Goal: Task Accomplishment & Management: Use online tool/utility

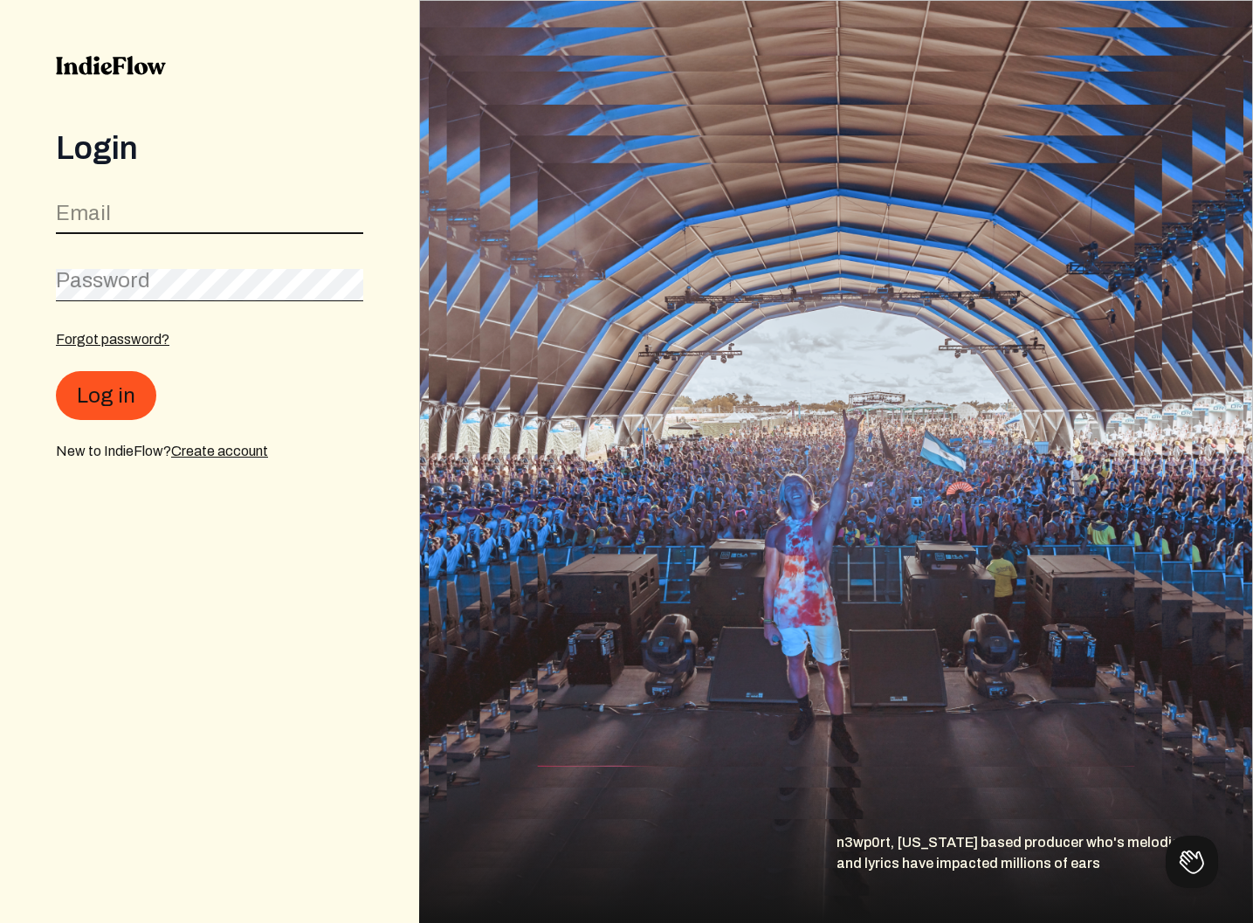
type input "[EMAIL_ADDRESS][DOMAIN_NAME]"
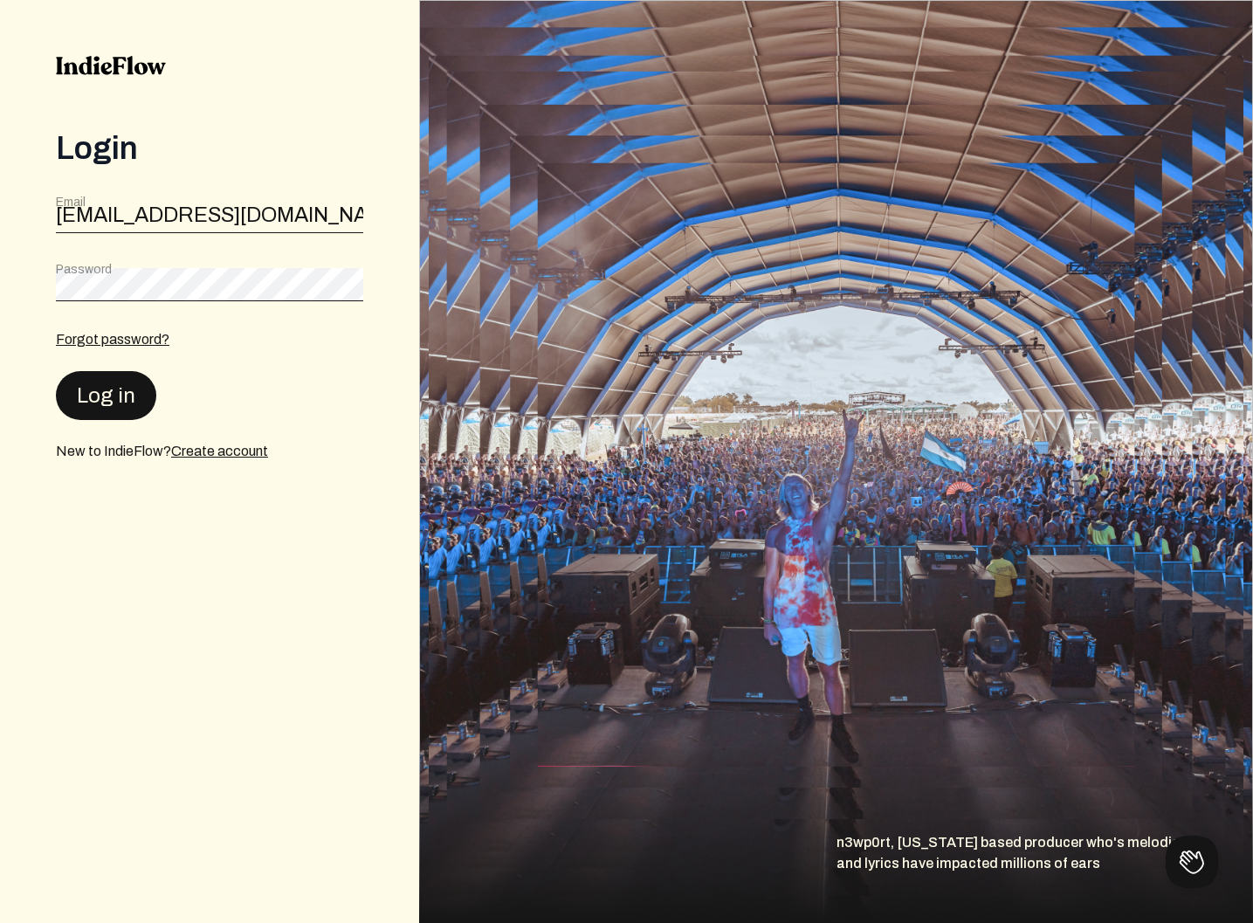
click at [112, 395] on button "Log in" at bounding box center [106, 395] width 100 height 49
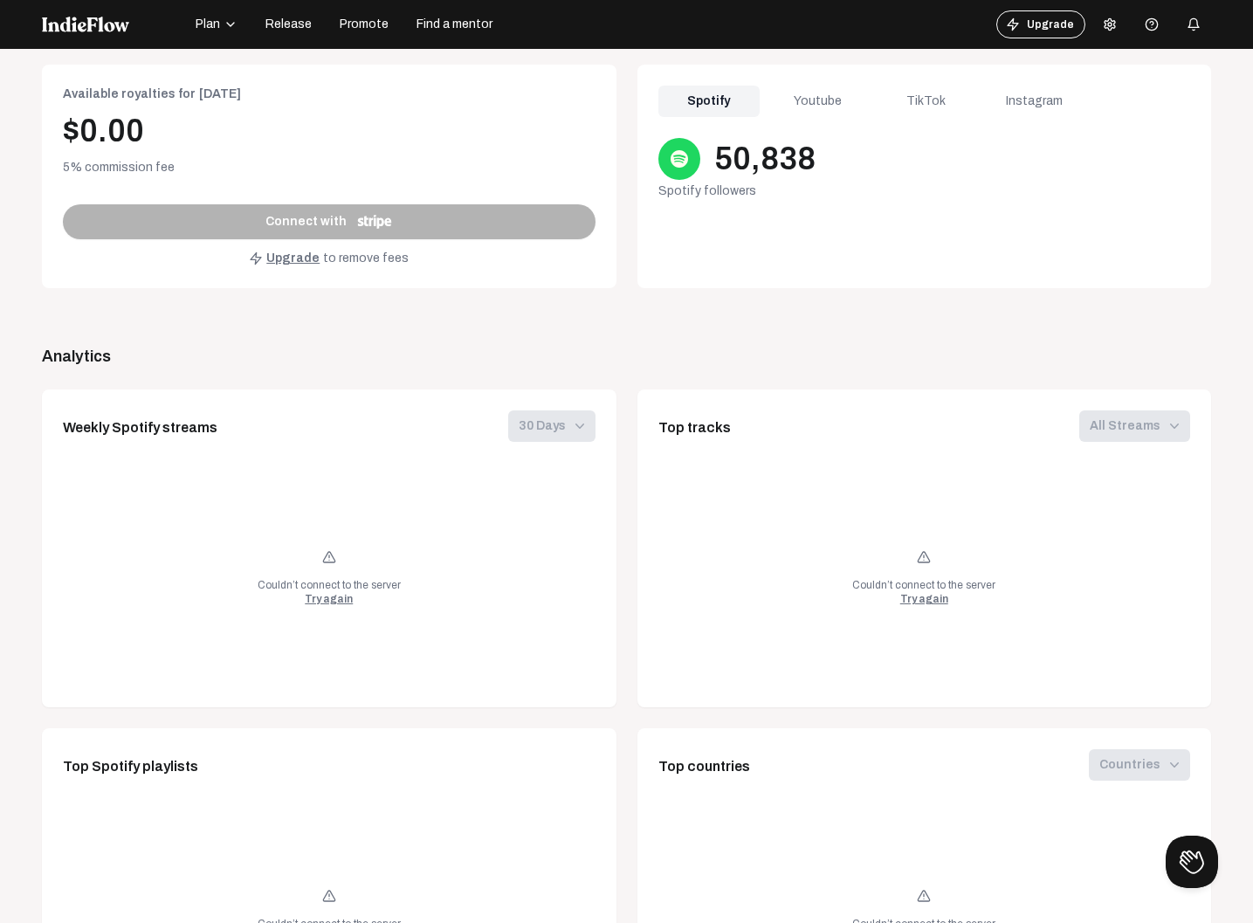
scroll to position [774, 0]
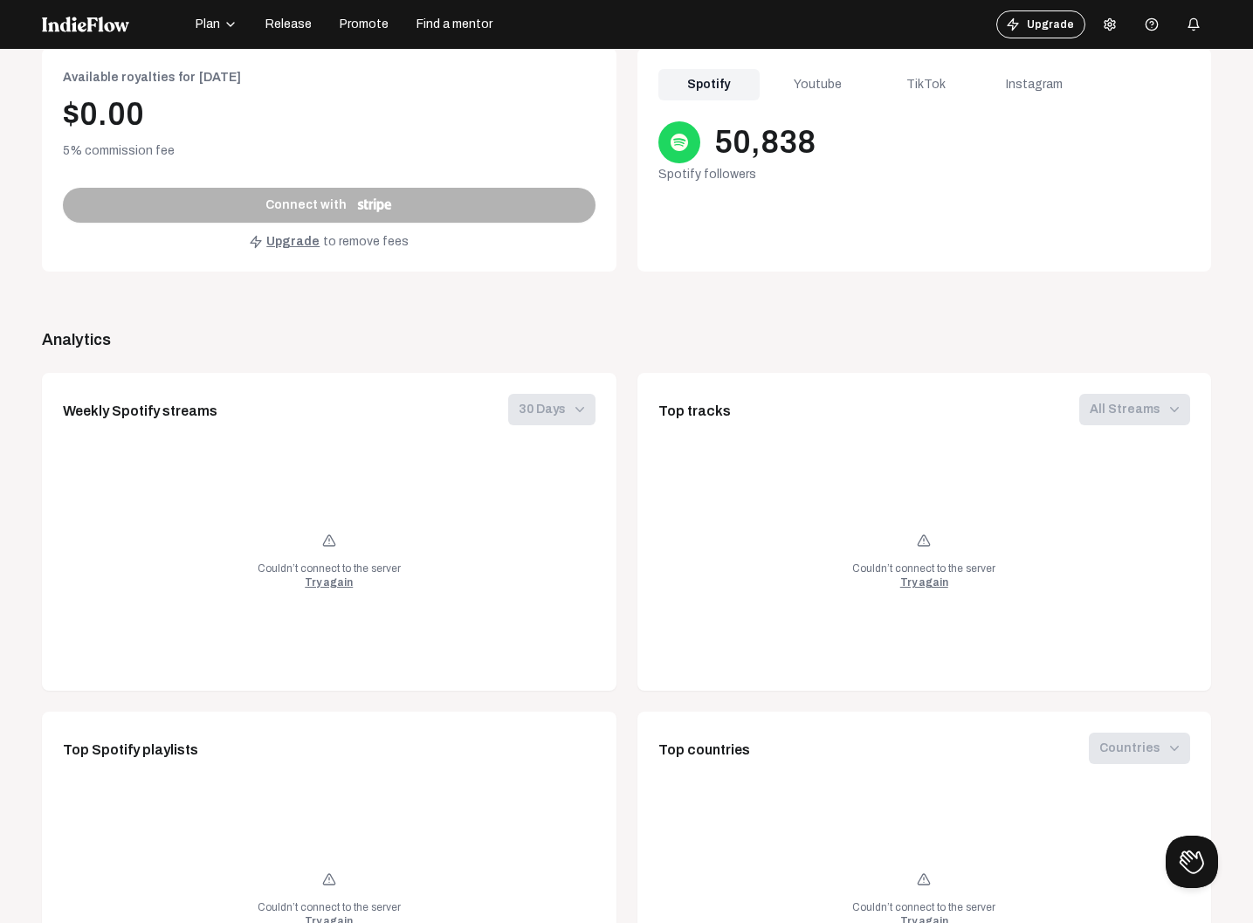
click at [321, 582] on div "Try again" at bounding box center [329, 582] width 48 height 14
click at [919, 583] on div "Try again" at bounding box center [924, 582] width 48 height 14
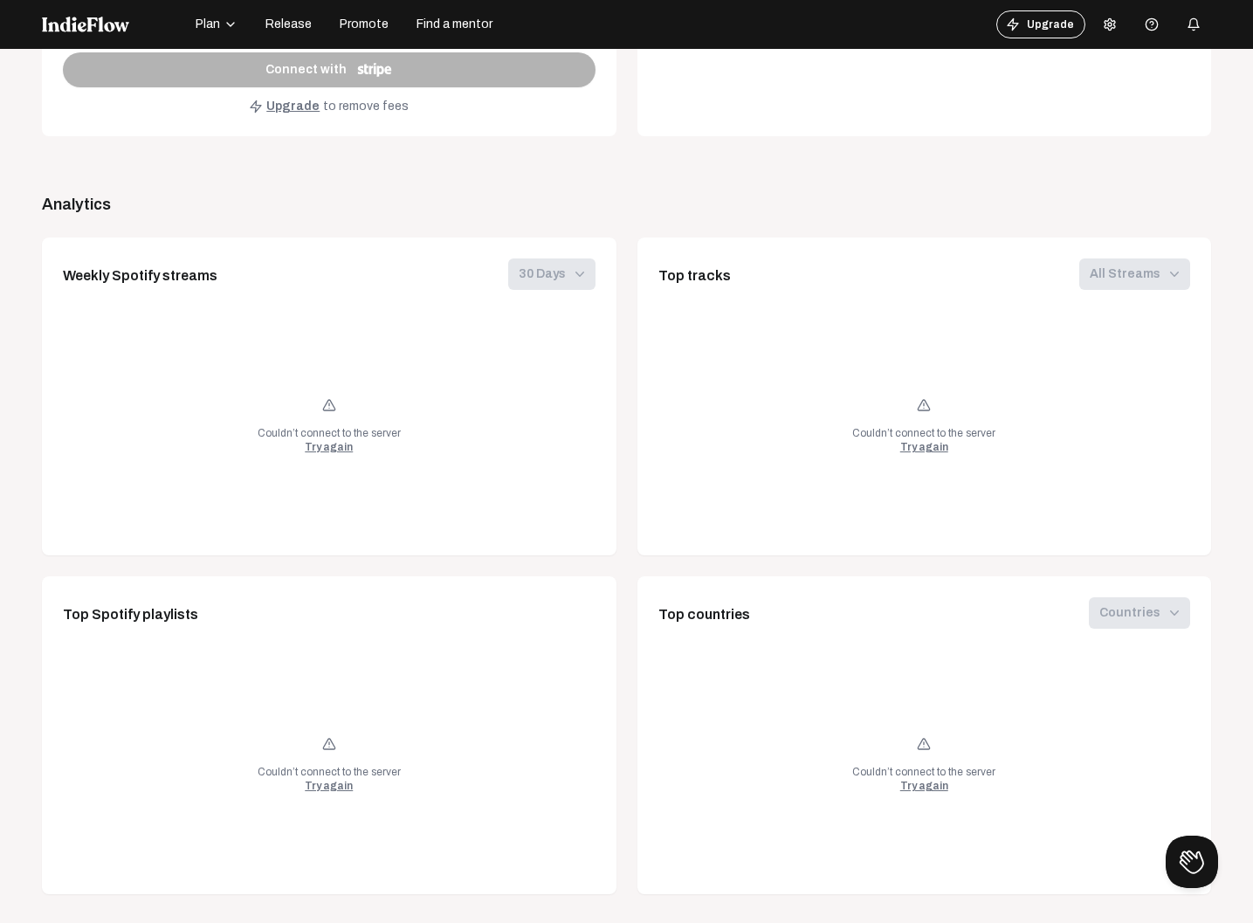
scroll to position [908, 0]
click at [321, 788] on div "Try again" at bounding box center [329, 788] width 48 height 14
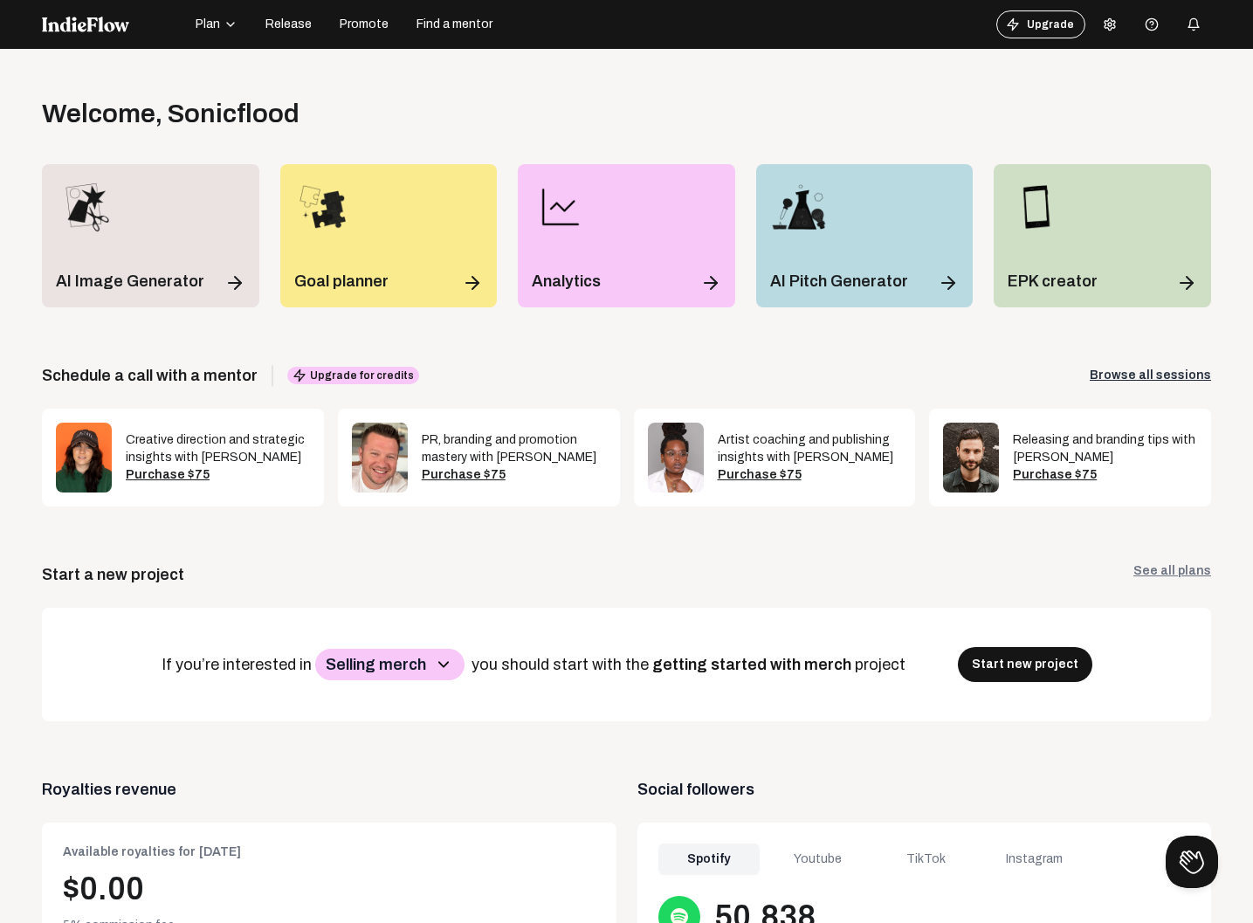
scroll to position [0, 0]
click at [452, 662] on icon "button" at bounding box center [443, 664] width 21 height 21
click at [435, 720] on p "Meeting other musicians" at bounding box center [402, 720] width 161 height 31
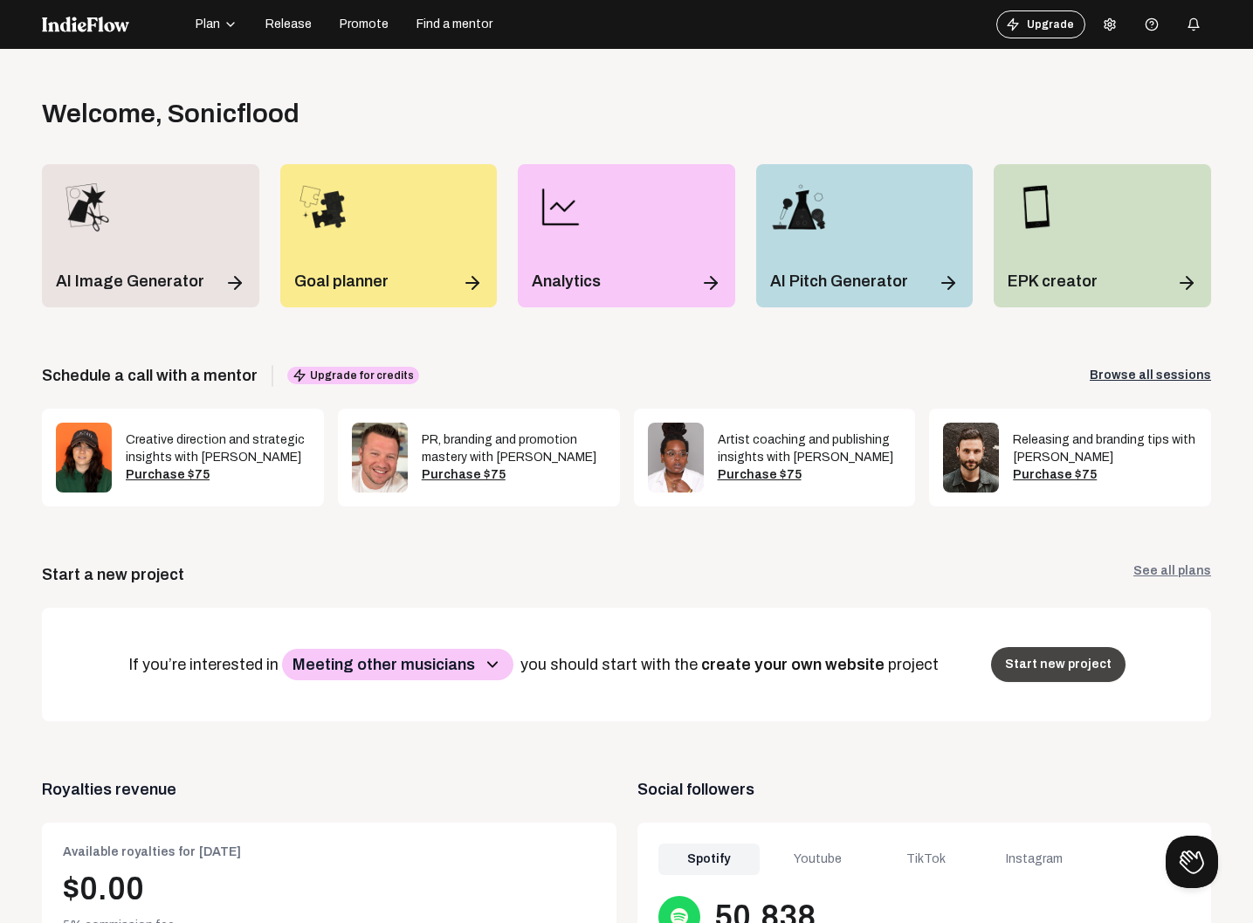
click at [1033, 671] on button "Start new project" at bounding box center [1058, 664] width 134 height 35
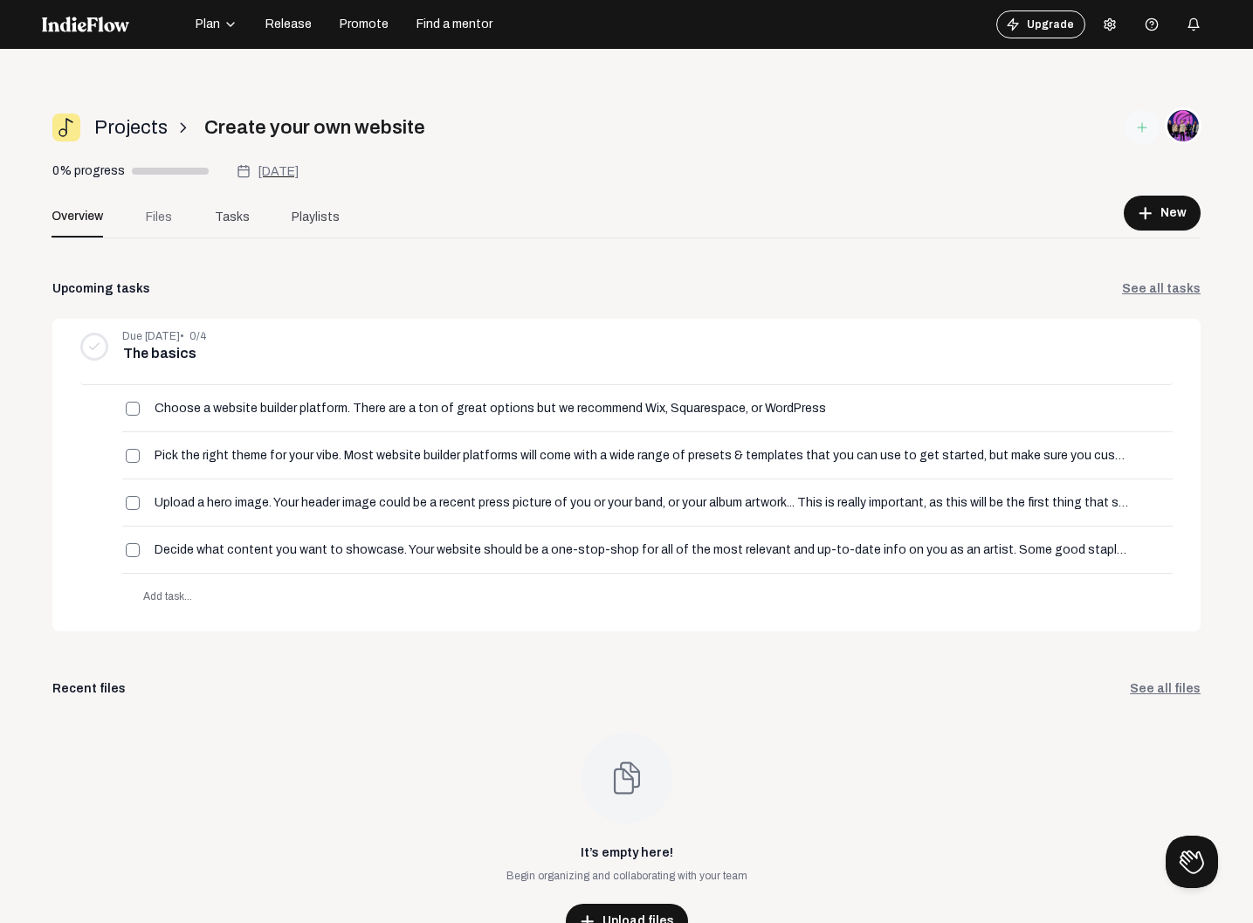
click at [167, 217] on span "Files" at bounding box center [159, 217] width 26 height 18
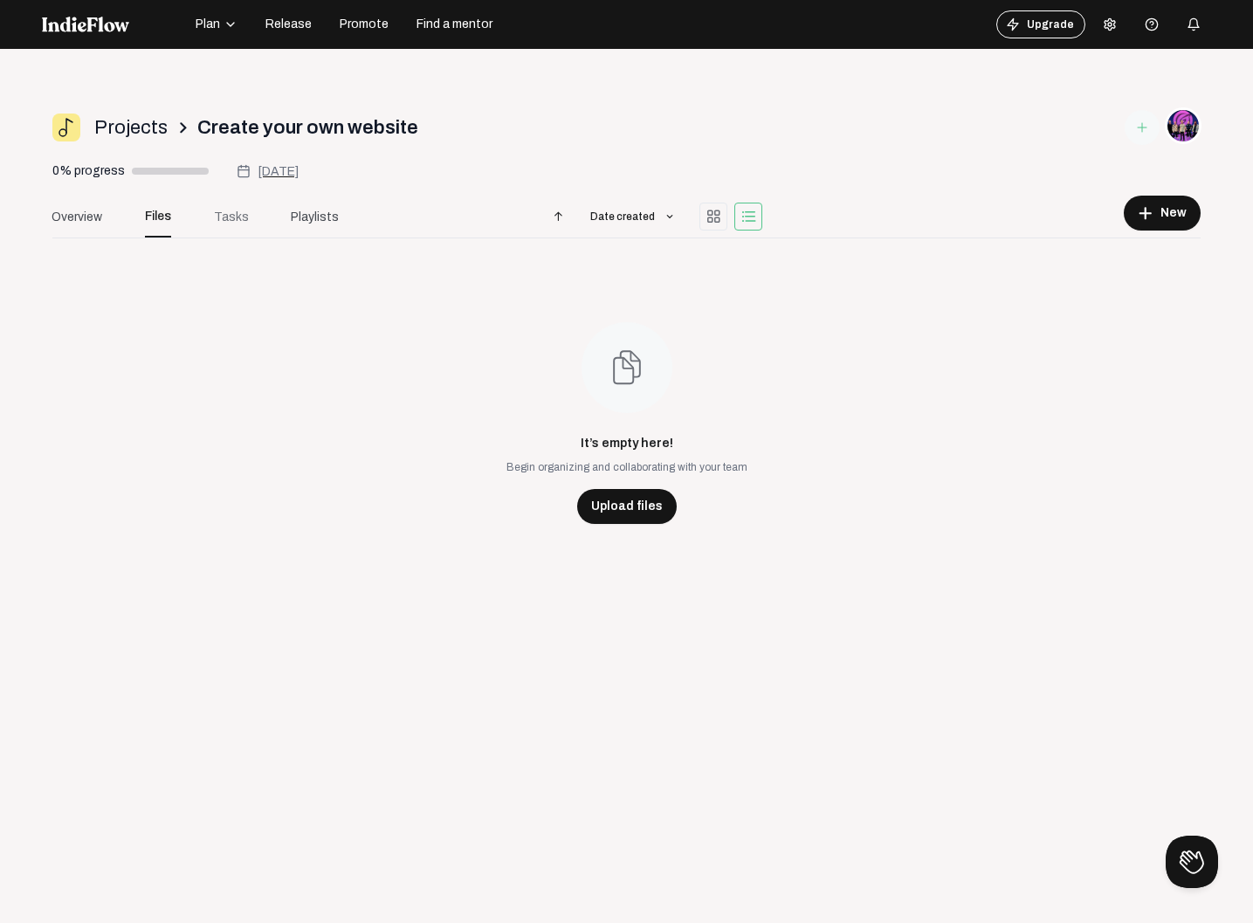
click at [237, 218] on span "Tasks" at bounding box center [231, 217] width 35 height 18
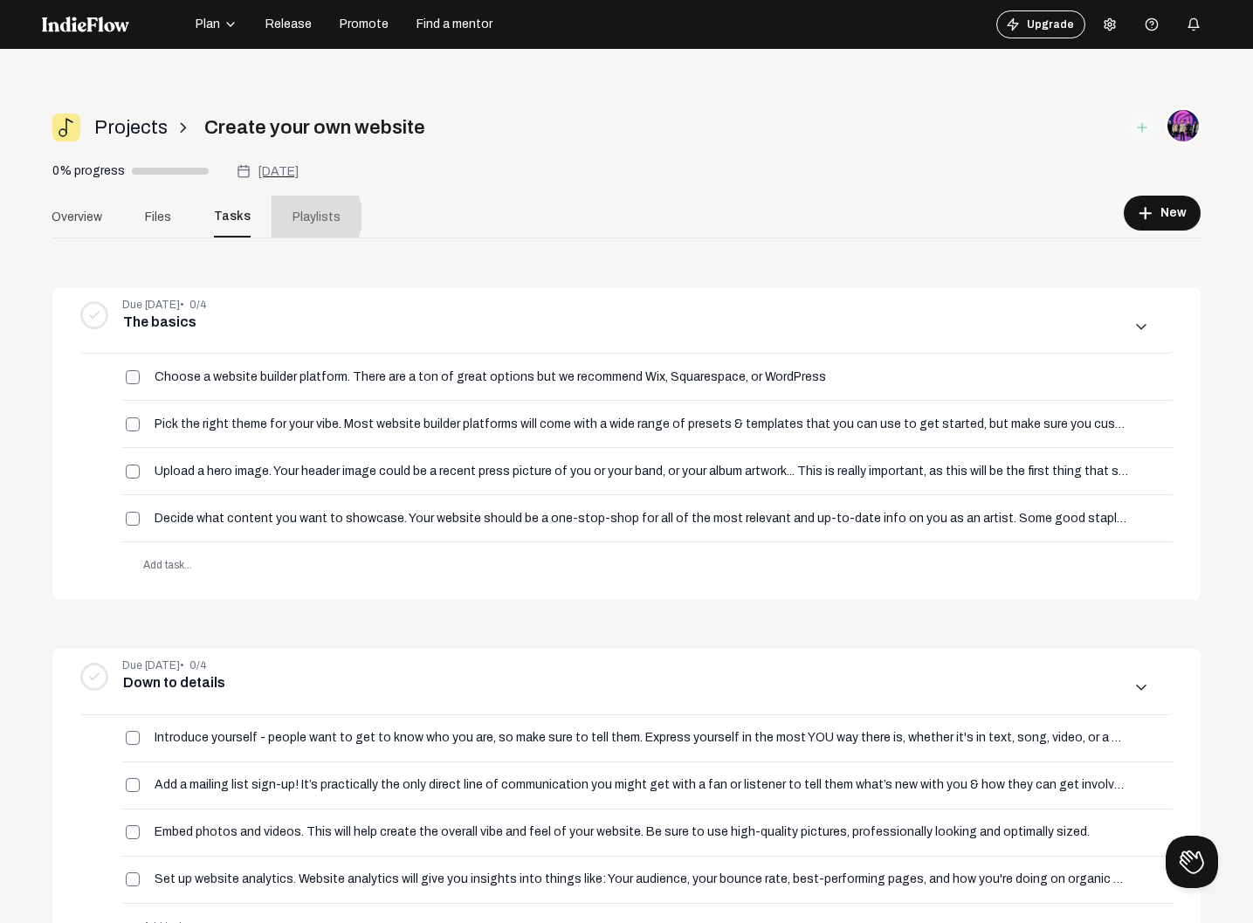
click at [301, 217] on span "Playlists" at bounding box center [316, 217] width 48 height 18
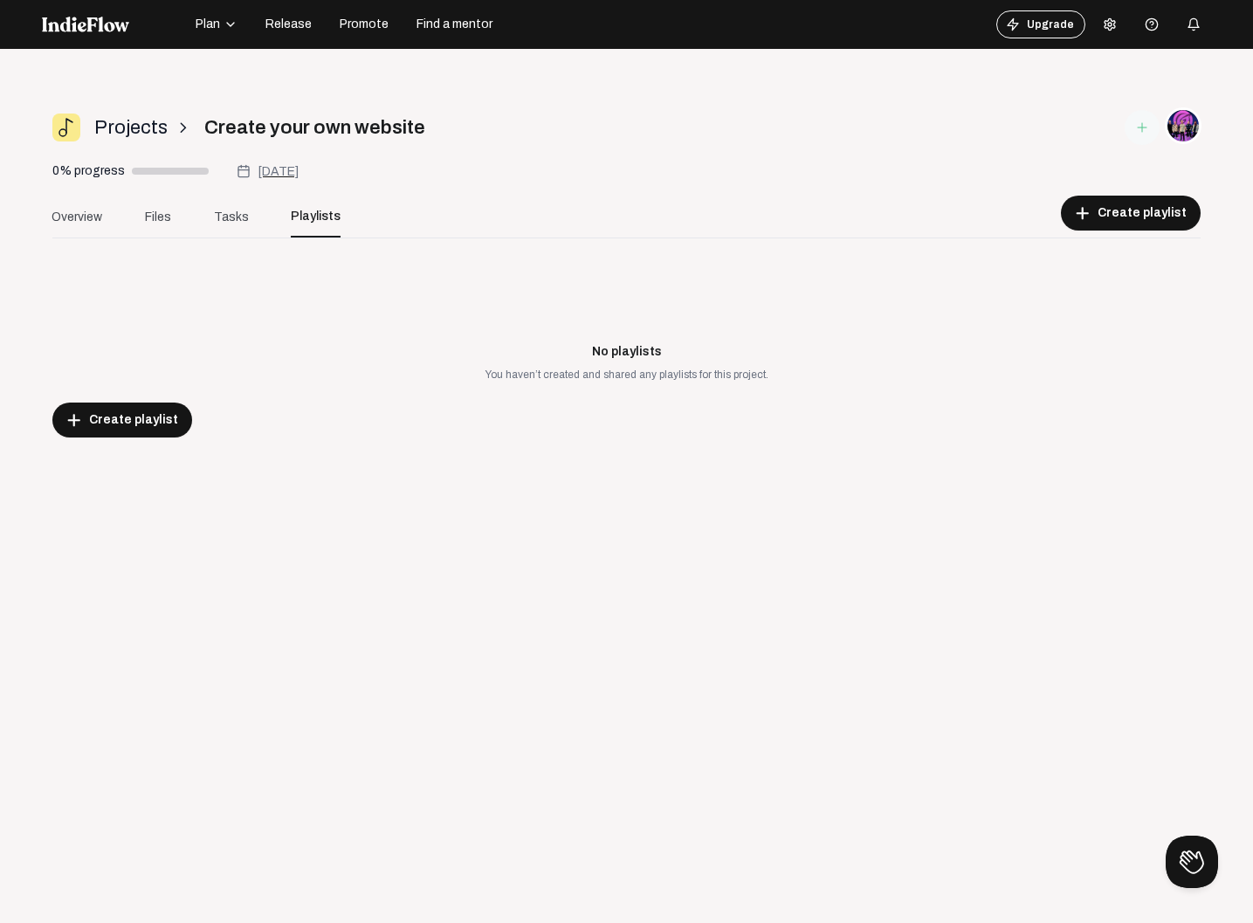
click at [295, 24] on span "Release" at bounding box center [288, 24] width 46 height 17
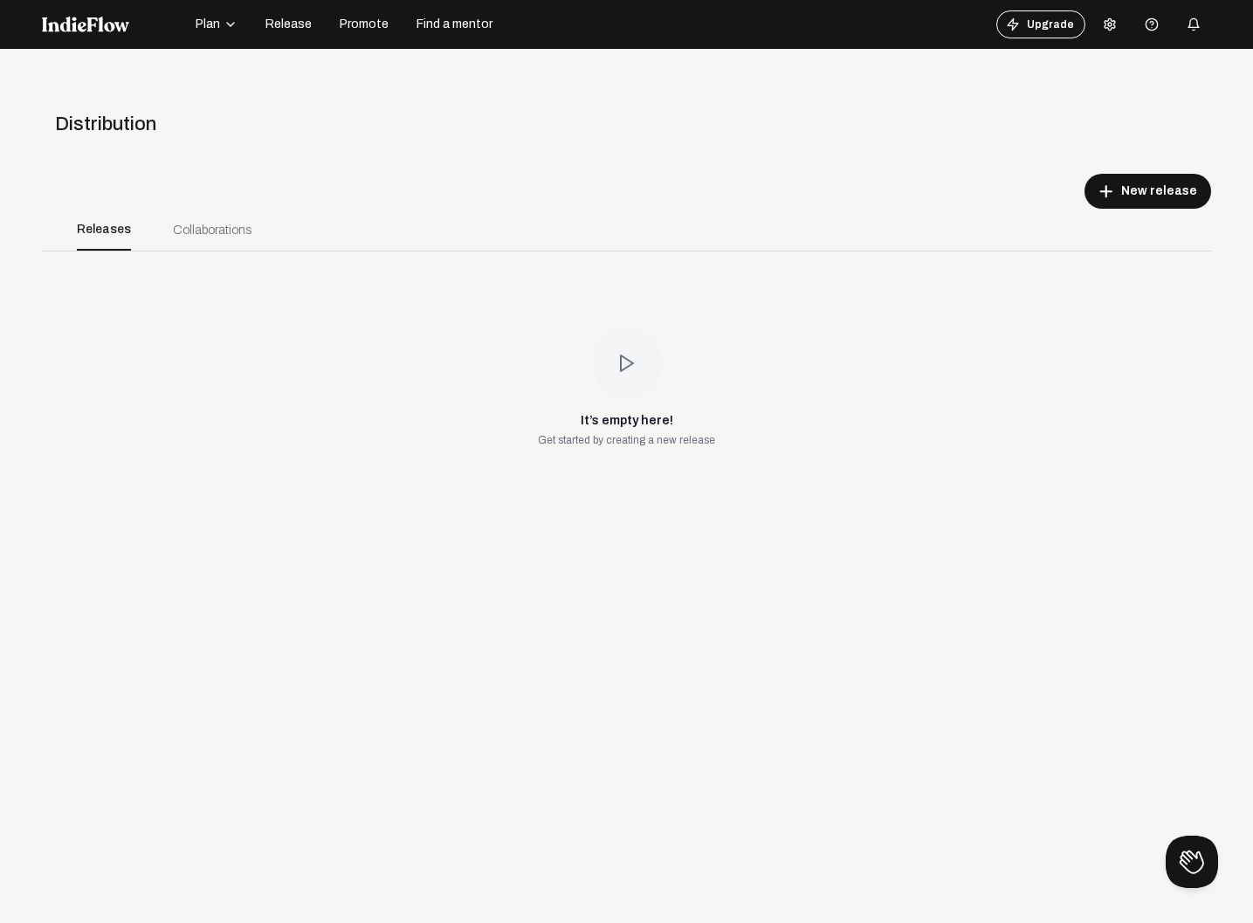
click at [352, 24] on span "Promote" at bounding box center [364, 24] width 49 height 17
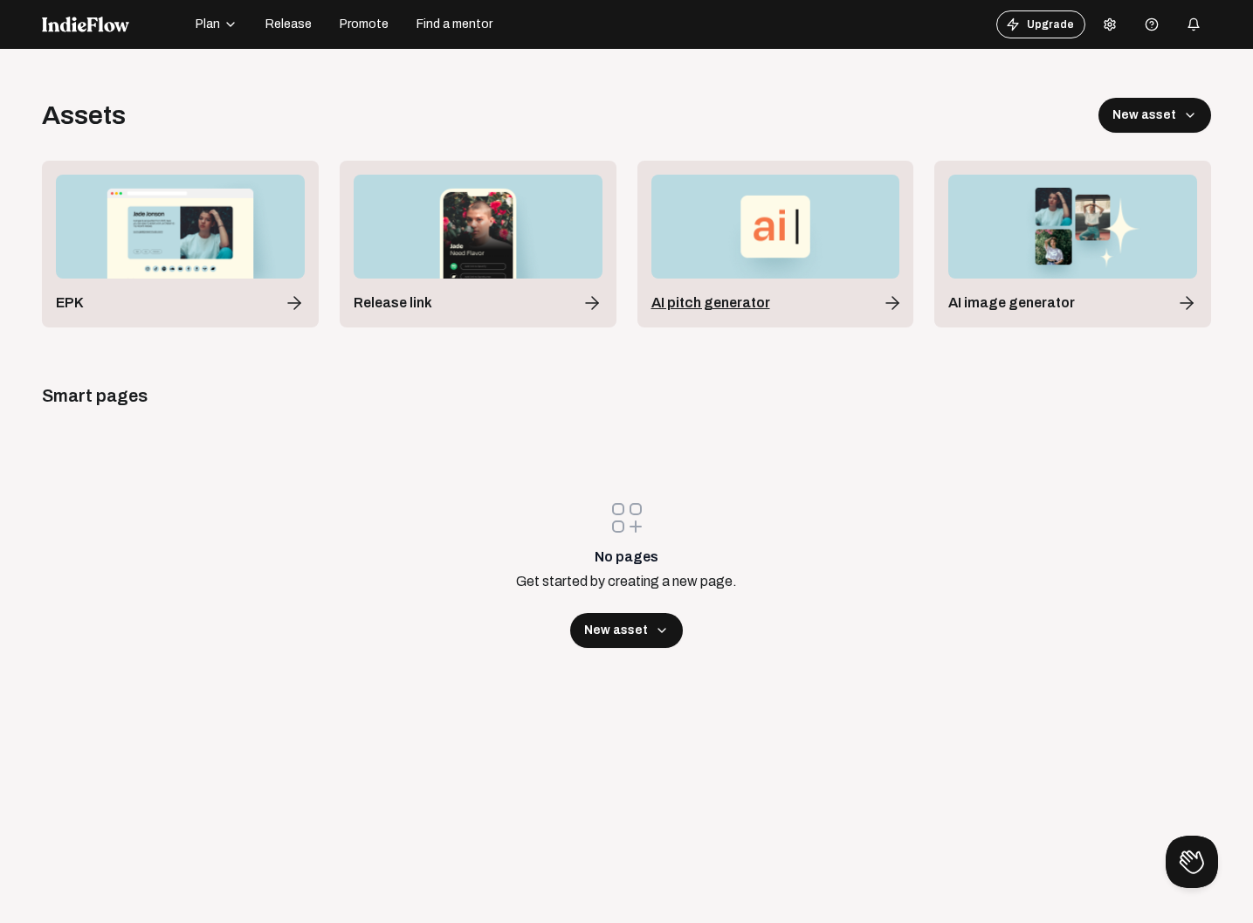
click at [758, 309] on span "AI pitch generator" at bounding box center [710, 302] width 119 height 21
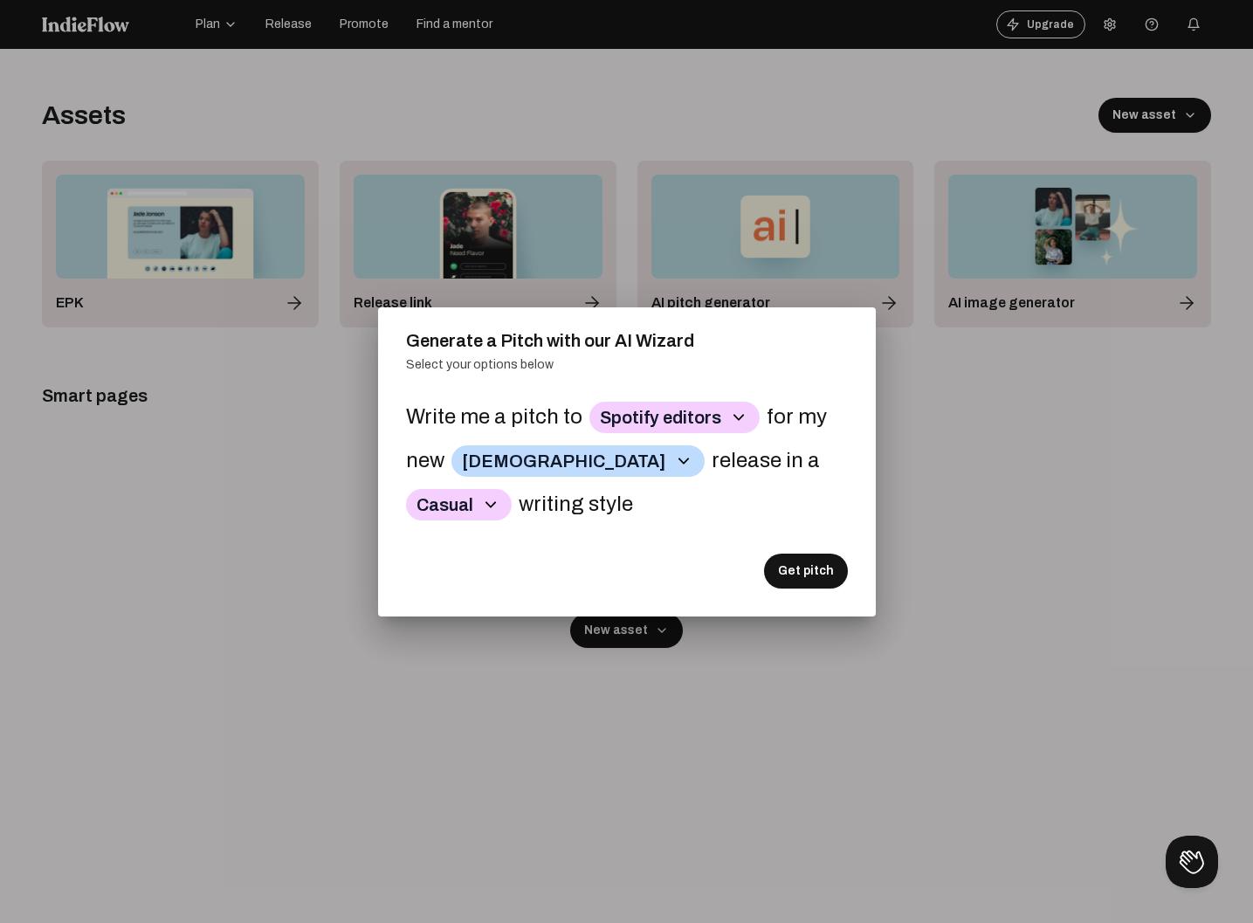
click at [1026, 458] on div at bounding box center [626, 461] width 1253 height 923
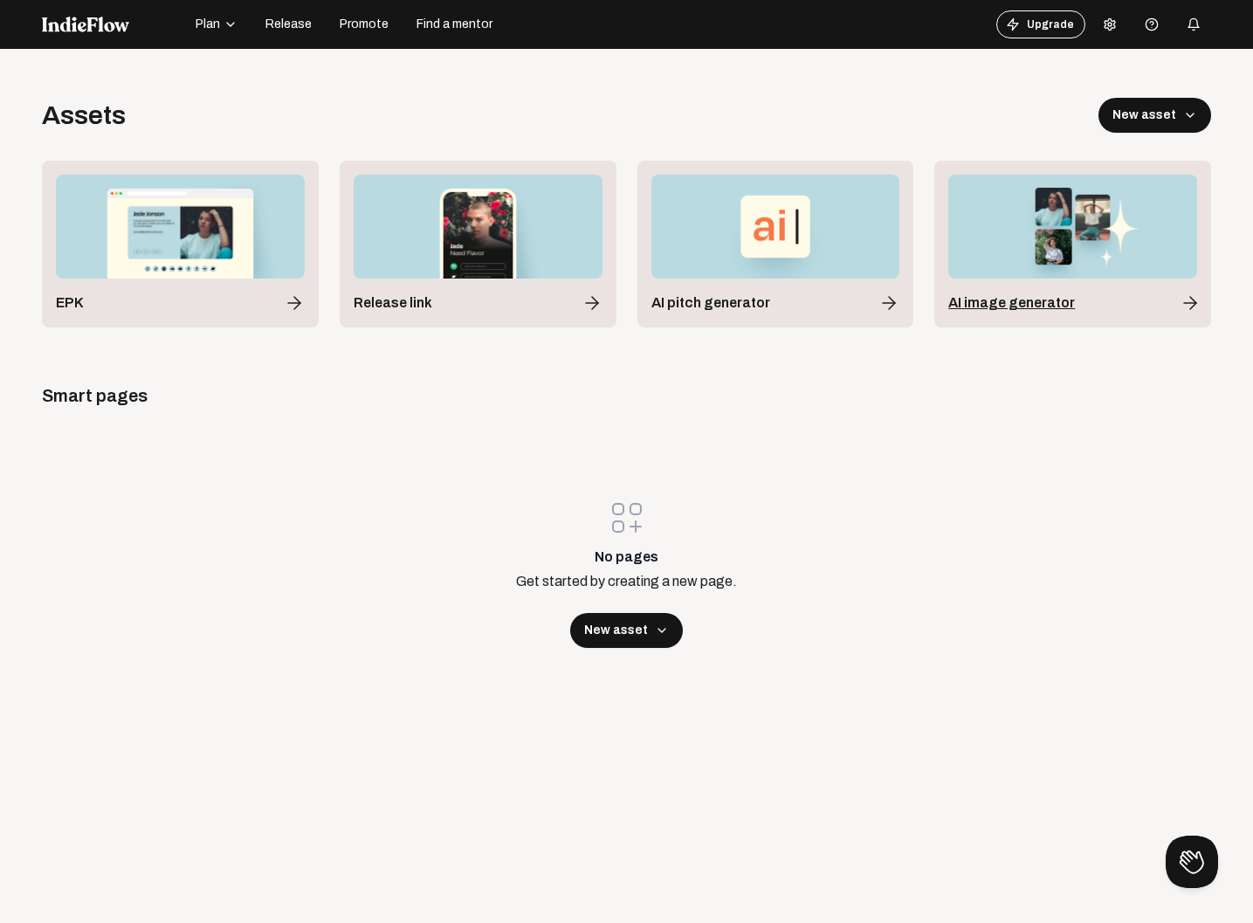
click at [1018, 308] on span "AI image generator" at bounding box center [1011, 302] width 127 height 21
